Goal: Find specific page/section: Find specific page/section

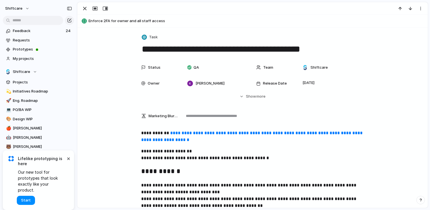
click at [111, 21] on span "Enforce 2FA for owner and all staff access" at bounding box center [256, 21] width 336 height 6
type textarea "**********"
